Goal: Task Accomplishment & Management: Complete application form

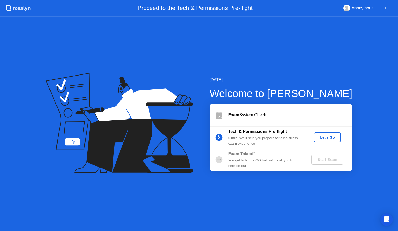
click at [323, 136] on div "Let's Go" at bounding box center [327, 137] width 23 height 4
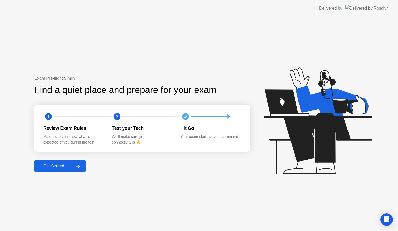
click at [63, 168] on div "Get Started" at bounding box center [54, 166] width 36 height 5
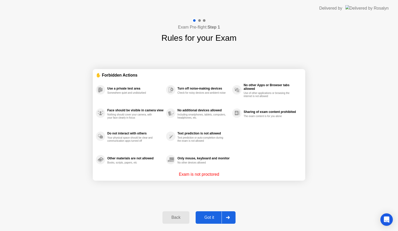
click at [212, 216] on div "Got it" at bounding box center [209, 217] width 24 height 5
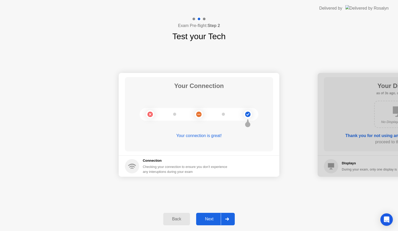
click at [212, 216] on div "Next" at bounding box center [209, 218] width 23 height 5
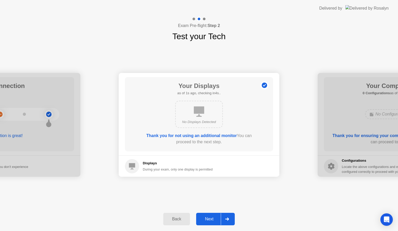
click at [212, 216] on div "Next" at bounding box center [209, 218] width 23 height 5
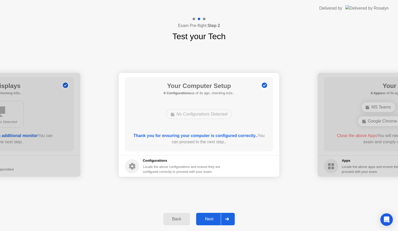
click at [212, 216] on div "Next" at bounding box center [209, 218] width 23 height 5
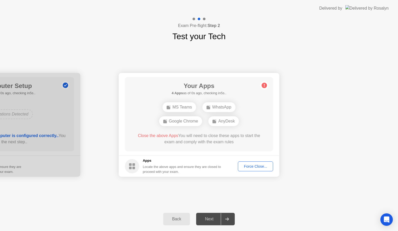
click at [217, 194] on div "Your Connection Your connection is great! Connection Checking your connection t…" at bounding box center [199, 125] width 398 height 164
click at [194, 192] on div "Your Connection Your connection is great! Connection Checking your connection t…" at bounding box center [199, 125] width 398 height 164
click at [74, 188] on div "Your Connection Your connection is great! Connection Checking your connection t…" at bounding box center [199, 125] width 398 height 164
click at [179, 125] on div "Your Apps 2 Apps as of 3s ago, checking in2s.. MS Teams AnyDesk Close the above…" at bounding box center [199, 114] width 148 height 74
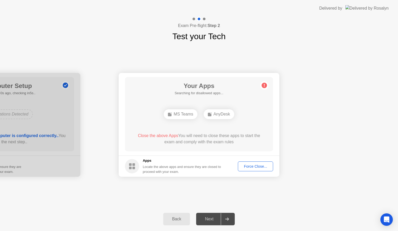
click at [250, 167] on div "Force Close..." at bounding box center [256, 166] width 32 height 4
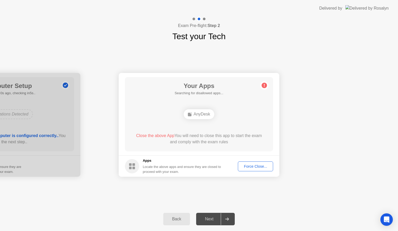
click at [250, 167] on div "Force Close..." at bounding box center [256, 166] width 32 height 4
click at [177, 160] on h5 "Apps" at bounding box center [182, 160] width 79 height 5
click at [46, 33] on div "Exam Pre-flight: Step 2 Test your Tech" at bounding box center [199, 30] width 398 height 26
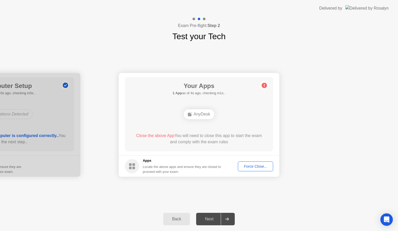
click at [191, 115] on rect at bounding box center [190, 115] width 4 height 4
click at [258, 168] on div "Force Close..." at bounding box center [256, 166] width 32 height 4
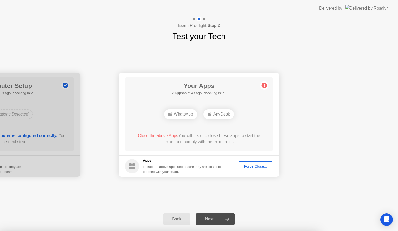
click at [265, 194] on div "Your Connection Your connection is great! Connection Checking your connection t…" at bounding box center [199, 125] width 398 height 164
click at [256, 167] on div "Force Close..." at bounding box center [256, 166] width 32 height 4
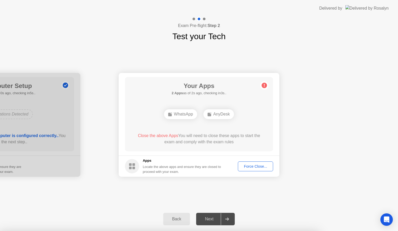
click at [261, 167] on div "Force Close..." at bounding box center [256, 166] width 32 height 4
click at [253, 171] on footer "Apps Locate the above apps and ensure they are closed to proceed with your exam…" at bounding box center [199, 165] width 161 height 21
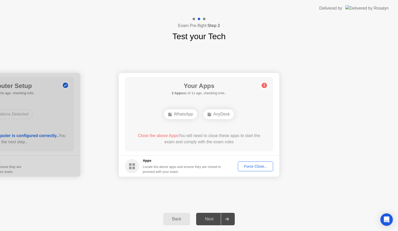
click at [253, 169] on button "Force Close..." at bounding box center [255, 166] width 35 height 10
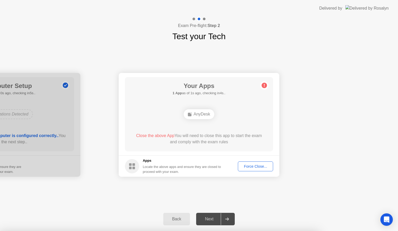
click at [241, 169] on button "Force Close..." at bounding box center [255, 166] width 35 height 10
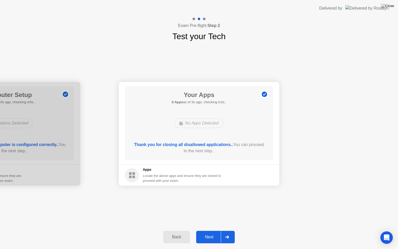
click at [209, 230] on button "Next" at bounding box center [215, 237] width 39 height 12
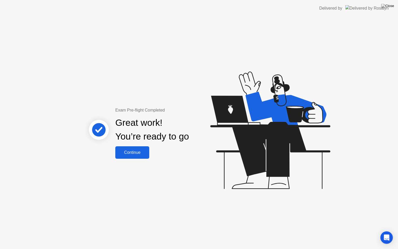
click at [124, 155] on div "Continue" at bounding box center [132, 152] width 31 height 5
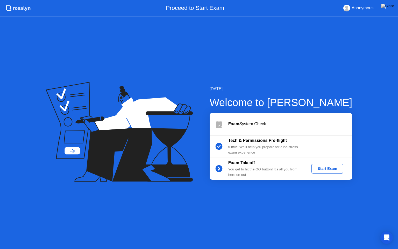
click at [327, 170] on div "Start Exam" at bounding box center [328, 168] width 28 height 4
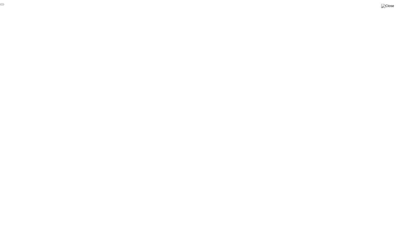
click div "End Proctoring Session"
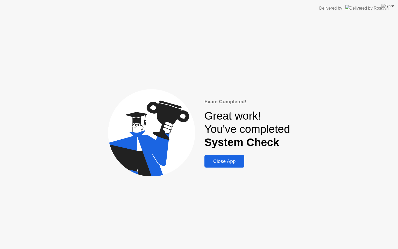
click at [236, 160] on div "Close App" at bounding box center [224, 161] width 37 height 6
